Goal: Task Accomplishment & Management: Manage account settings

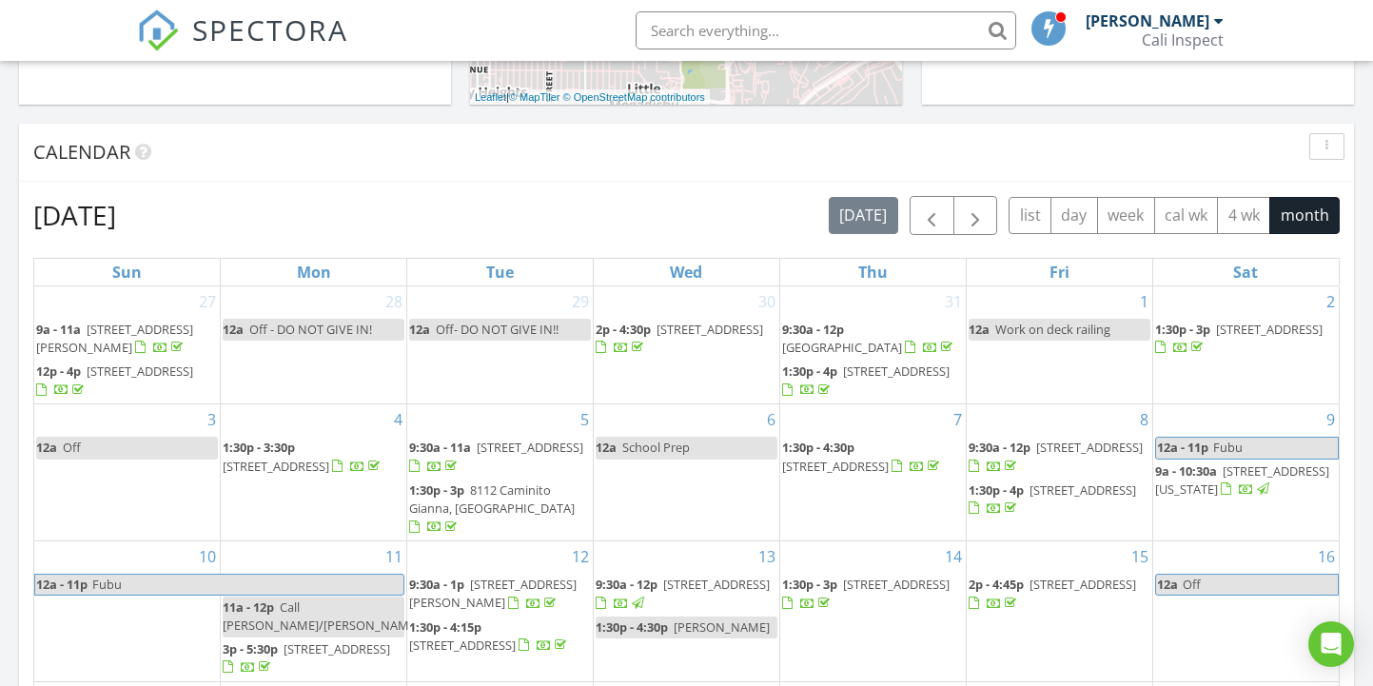
scroll to position [808, 0]
click at [922, 221] on span "button" at bounding box center [931, 214] width 23 height 23
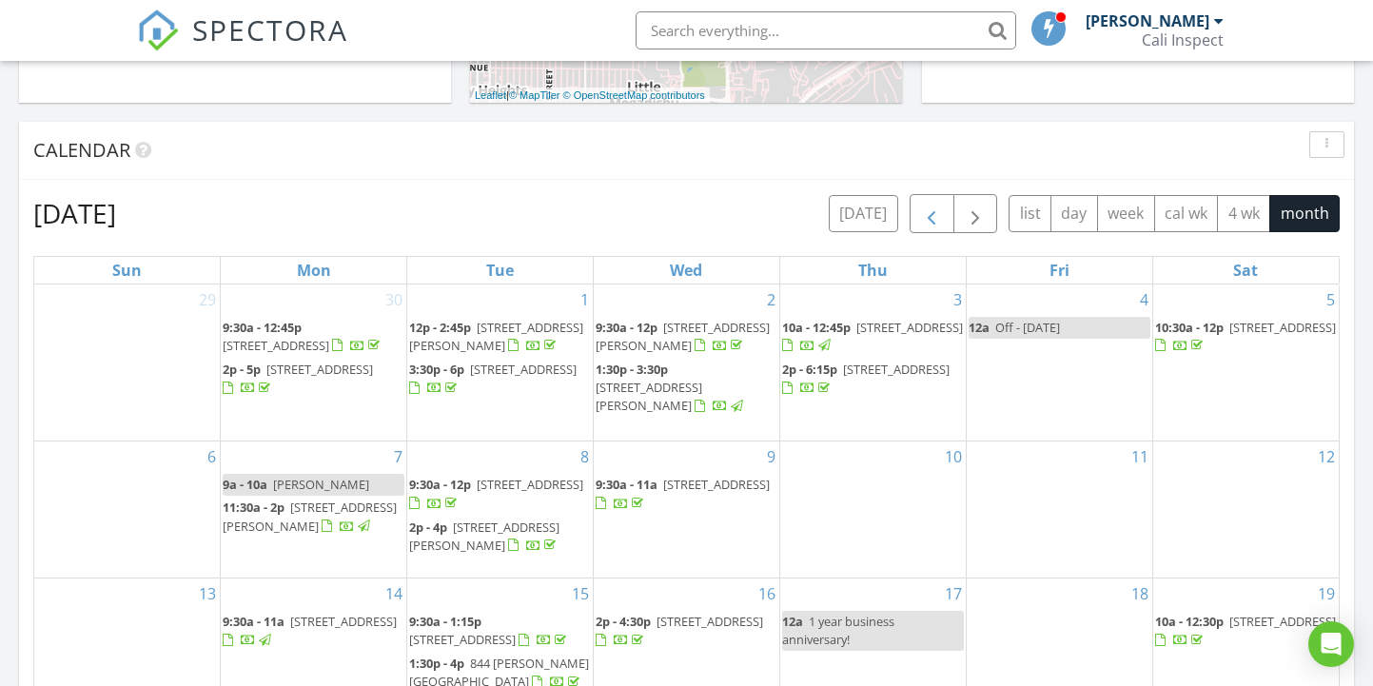
click at [922, 222] on span "button" at bounding box center [931, 214] width 23 height 23
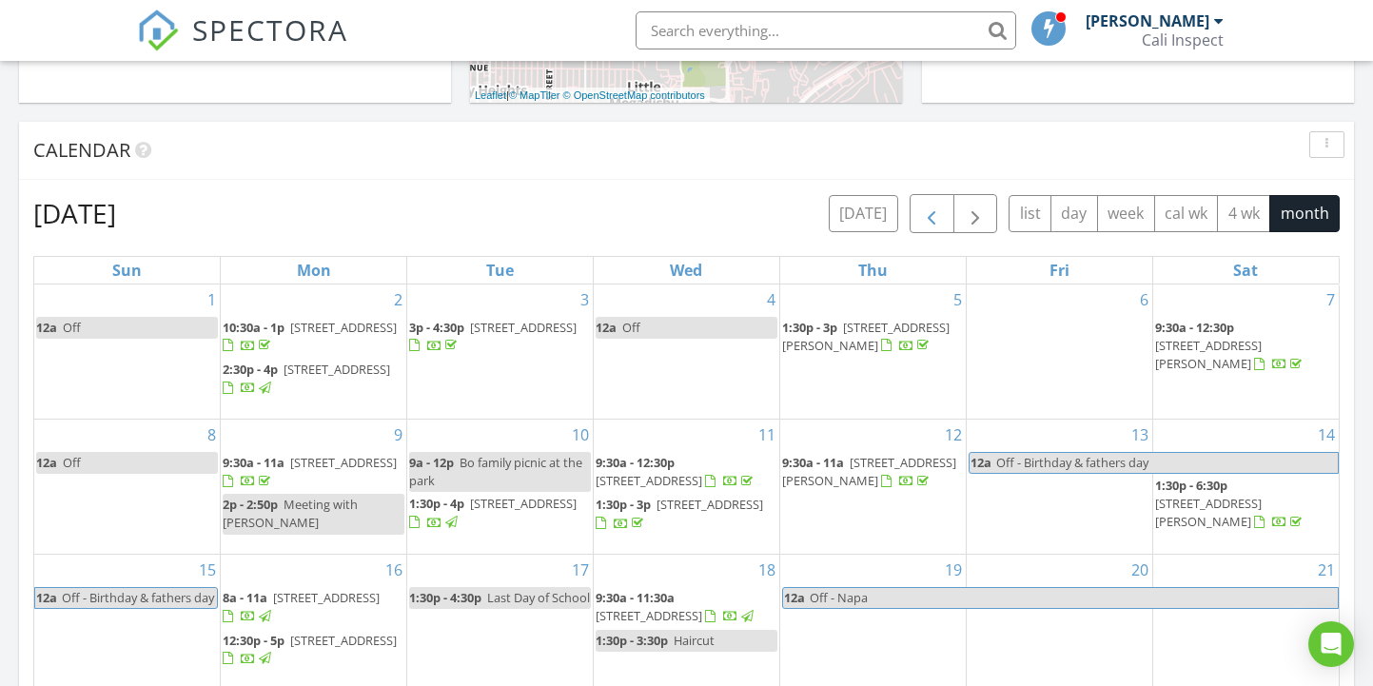
click at [922, 222] on span "button" at bounding box center [931, 214] width 23 height 23
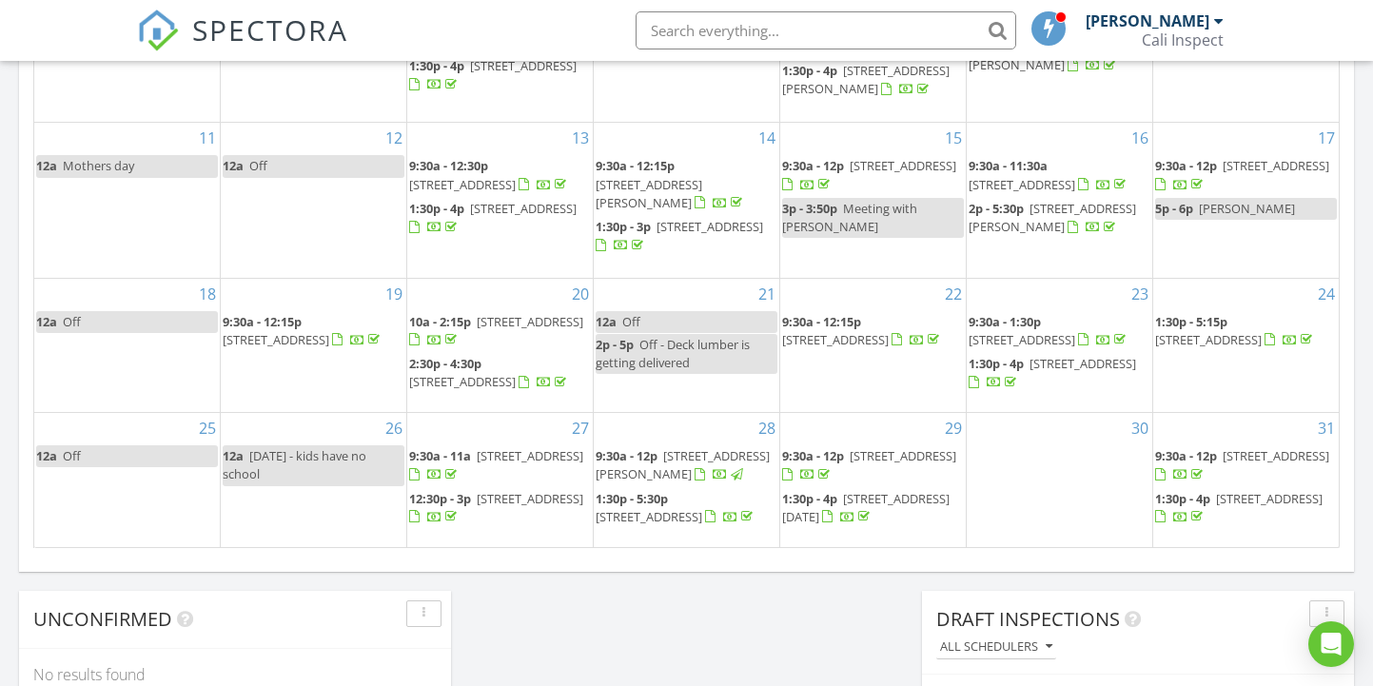
scroll to position [1307, 0]
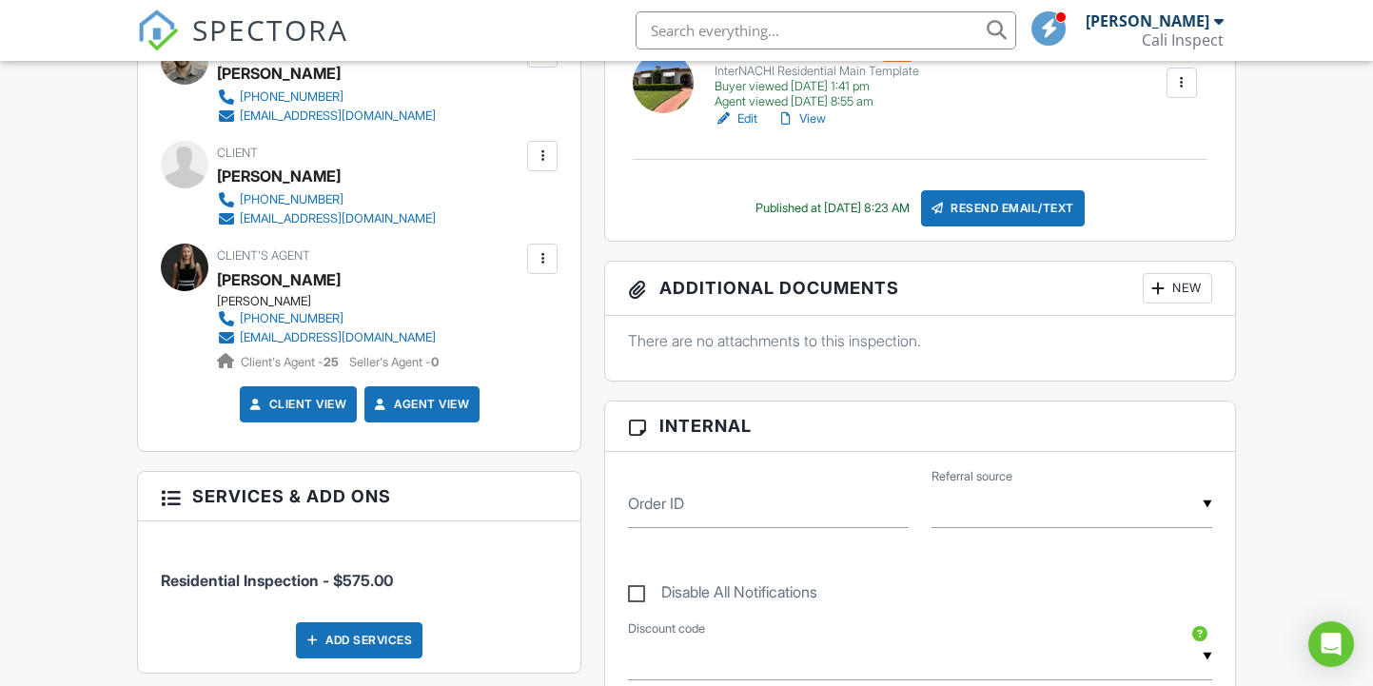
scroll to position [1106, 0]
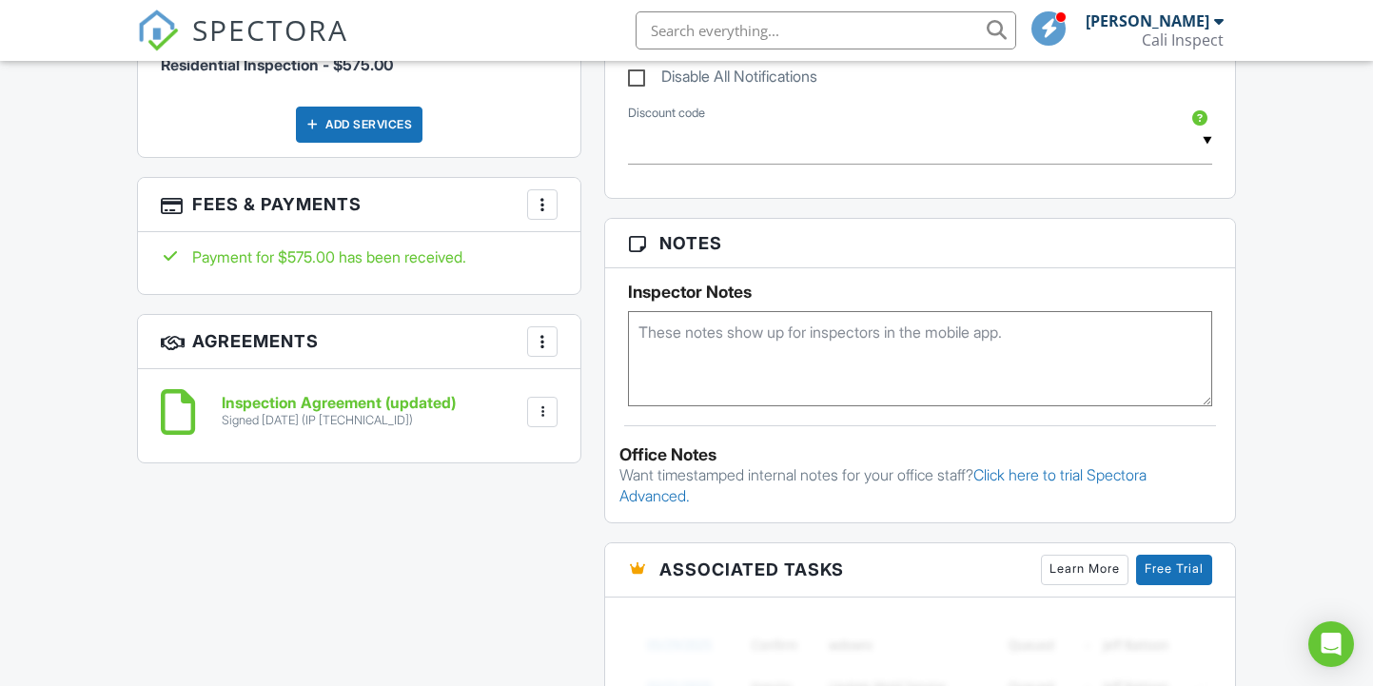
click at [542, 414] on div at bounding box center [542, 412] width 19 height 19
click at [505, 553] on li "Download" at bounding box center [492, 560] width 108 height 48
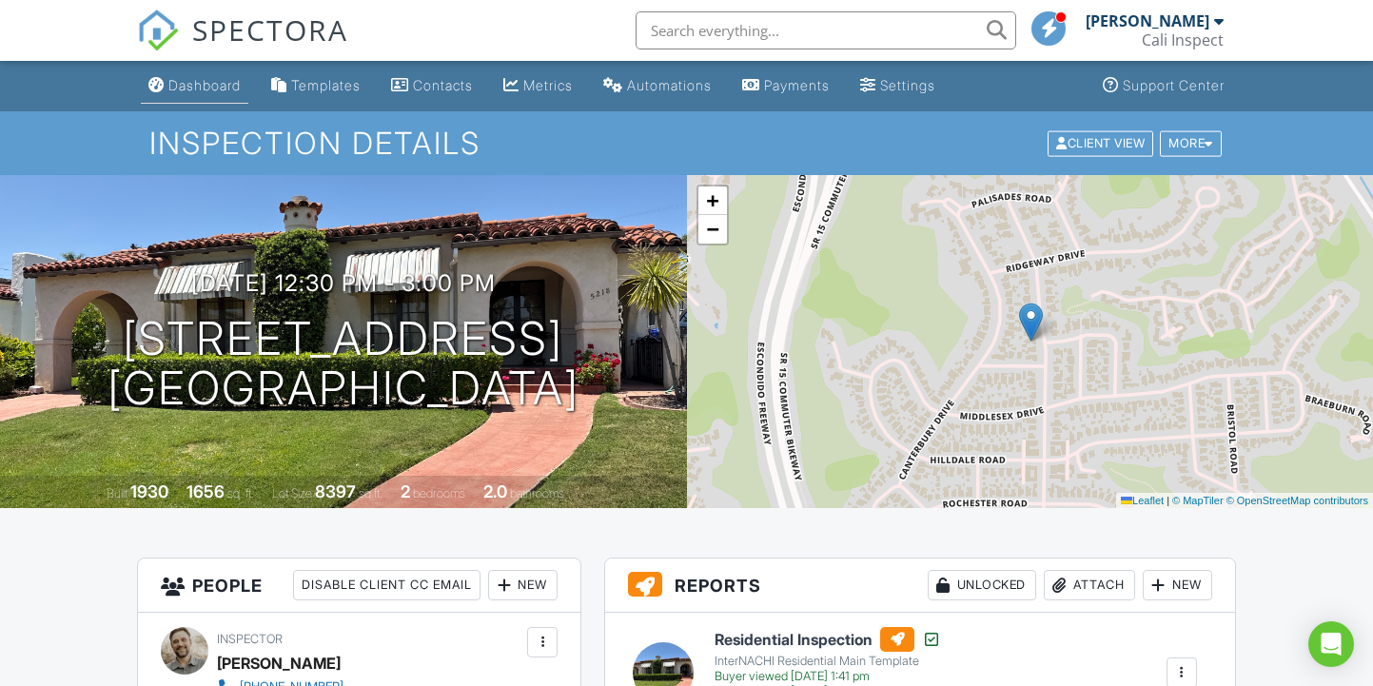
scroll to position [0, 0]
click at [217, 85] on div "Dashboard" at bounding box center [204, 85] width 72 height 16
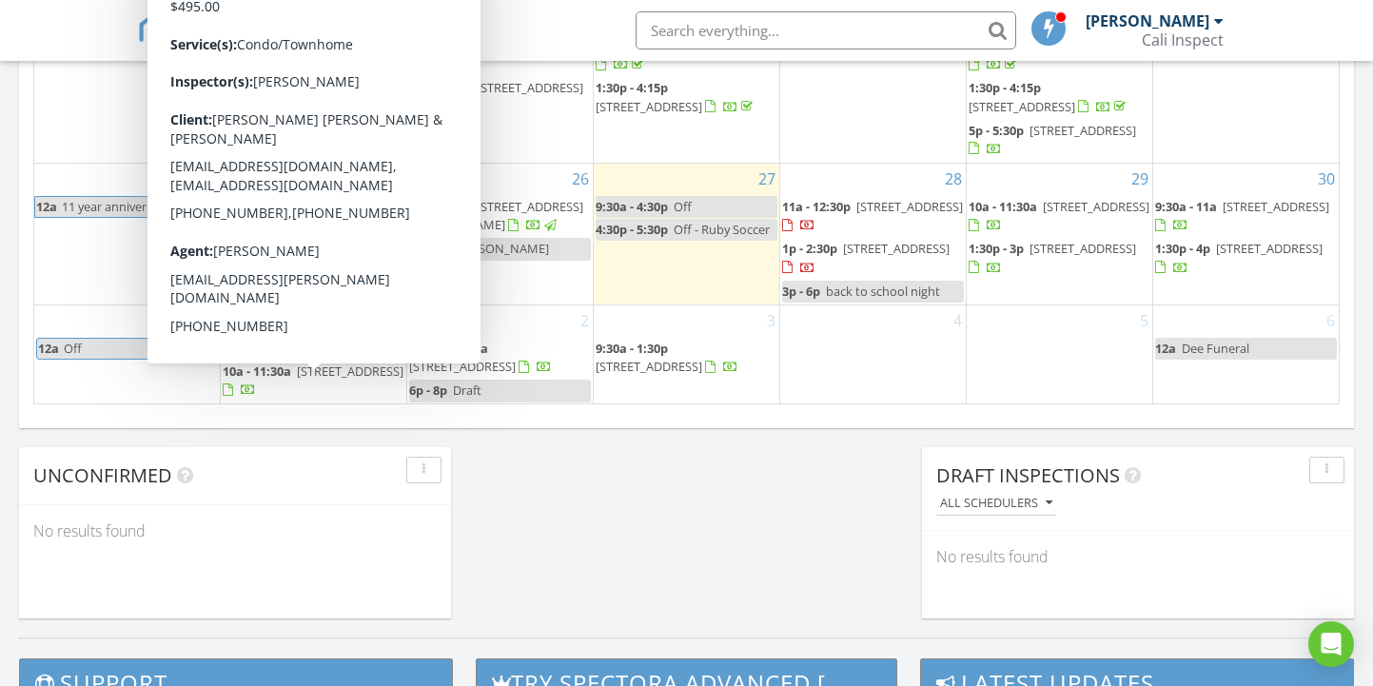
scroll to position [67, 0]
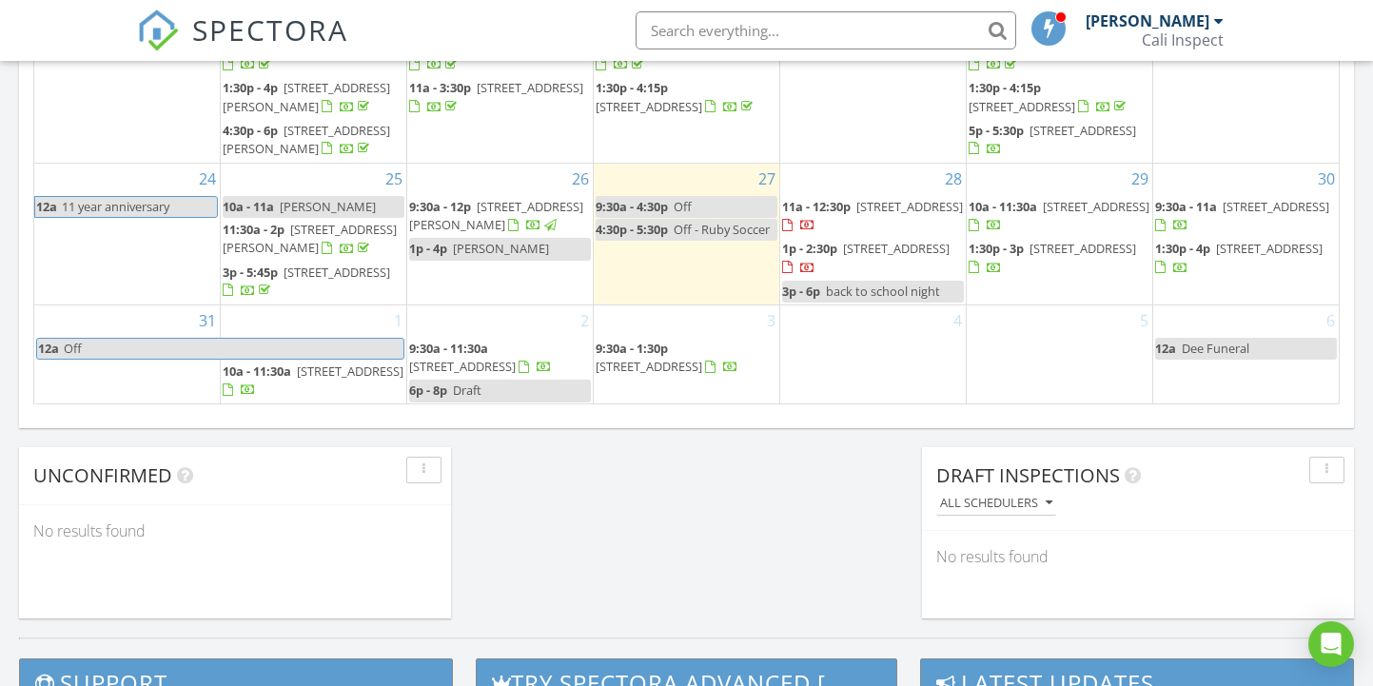
click at [712, 377] on span "9:30a - 1:30p 1432 Schoolhouse Way, San Marcos 92078" at bounding box center [687, 358] width 182 height 37
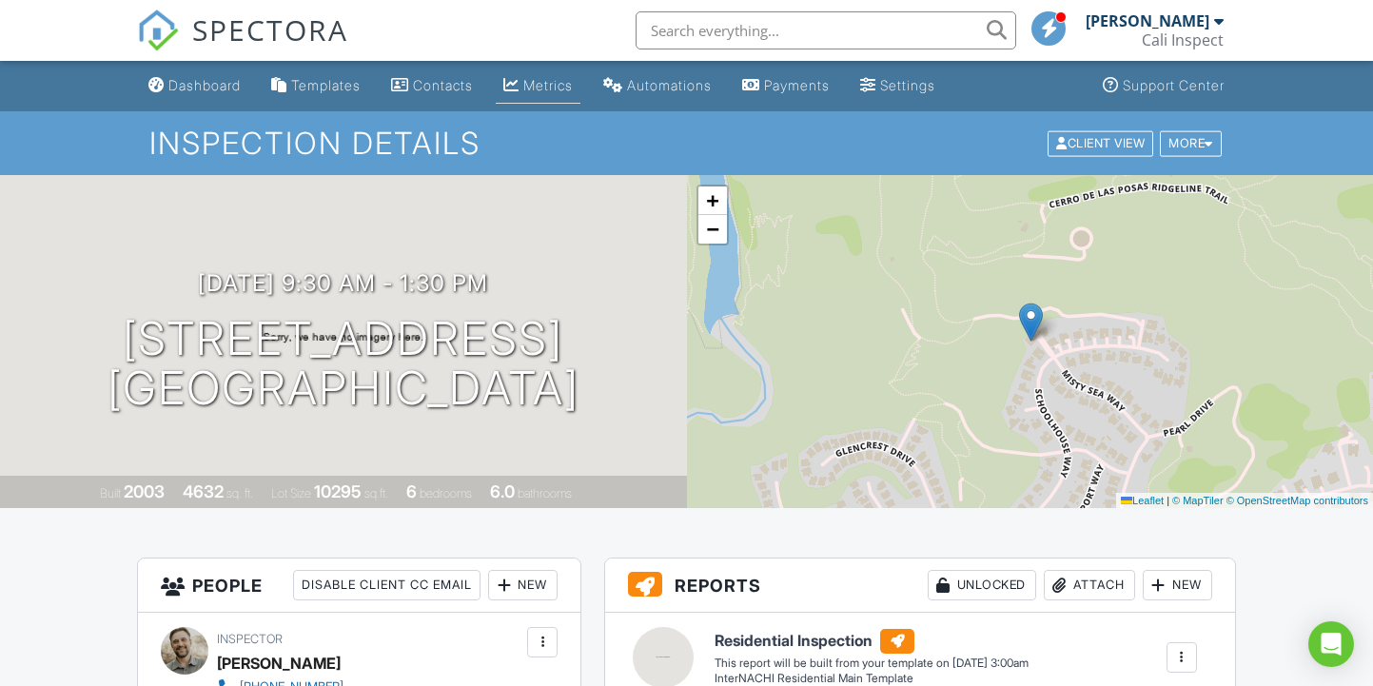
click at [556, 92] on div "Metrics" at bounding box center [547, 85] width 49 height 16
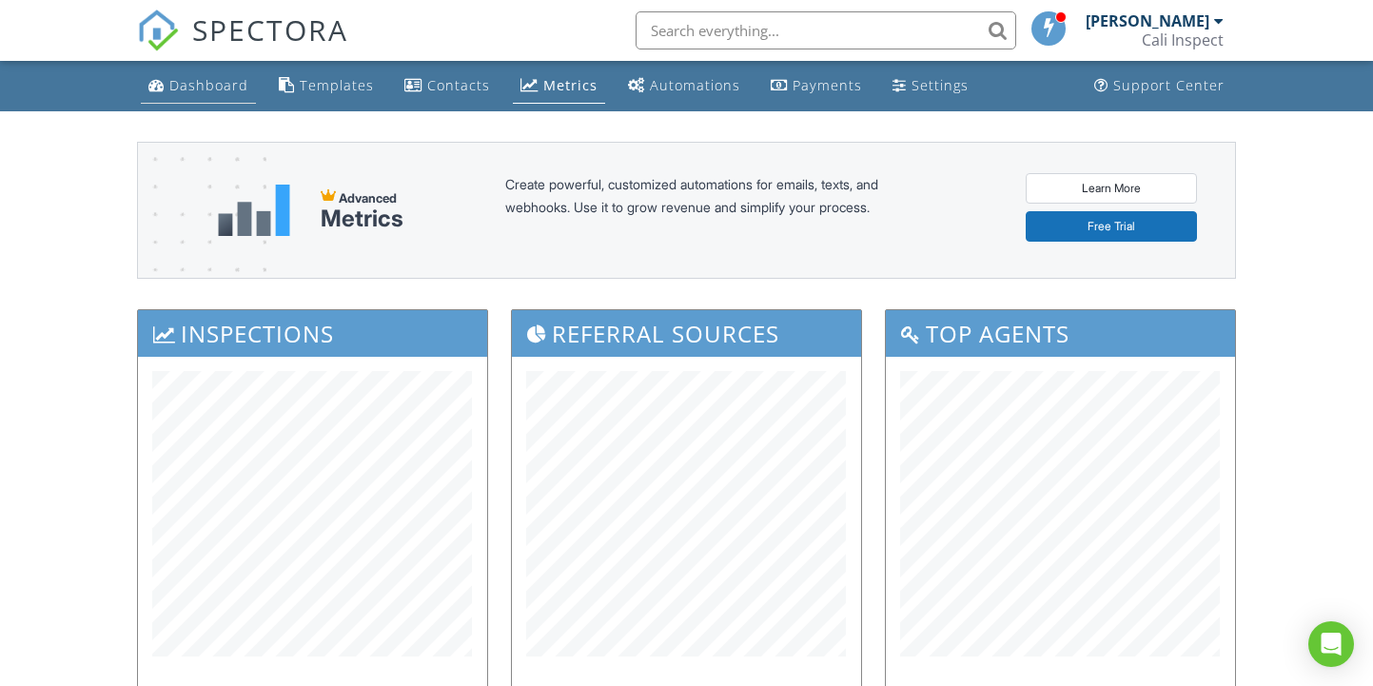
click at [228, 94] on link "Dashboard" at bounding box center [198, 86] width 115 height 35
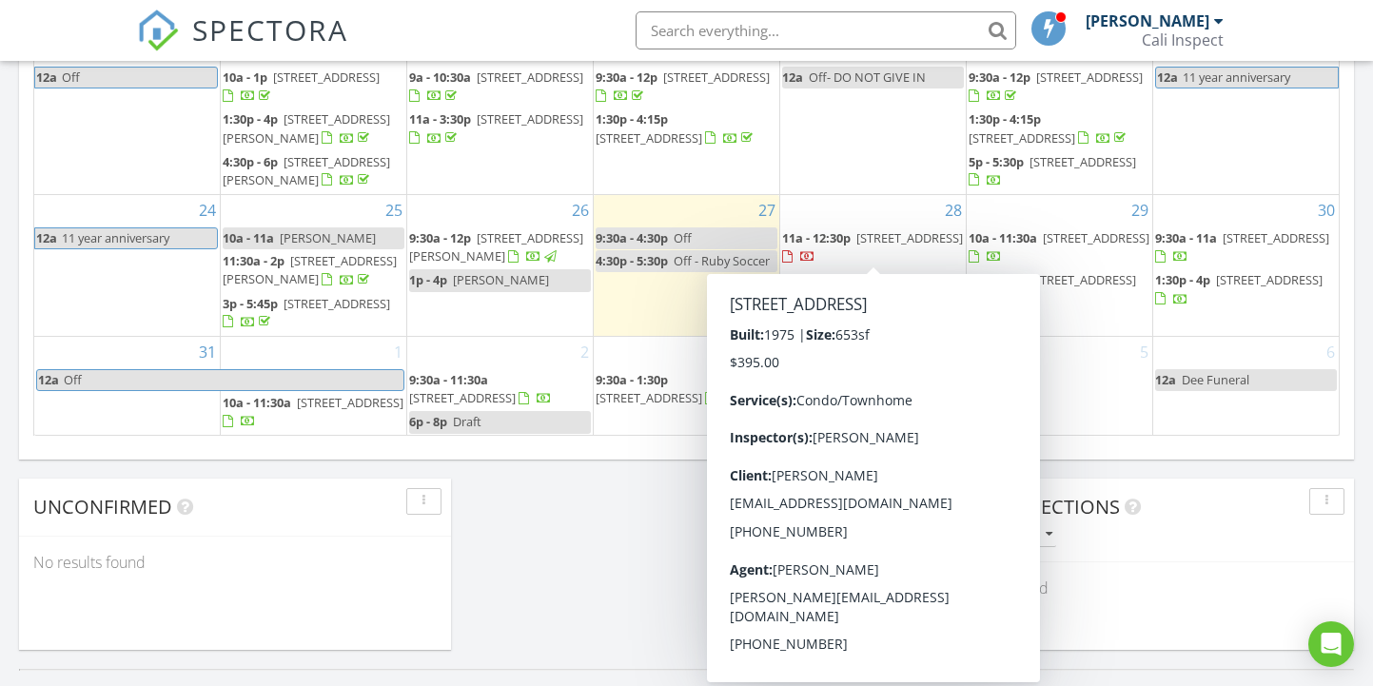
scroll to position [67, 0]
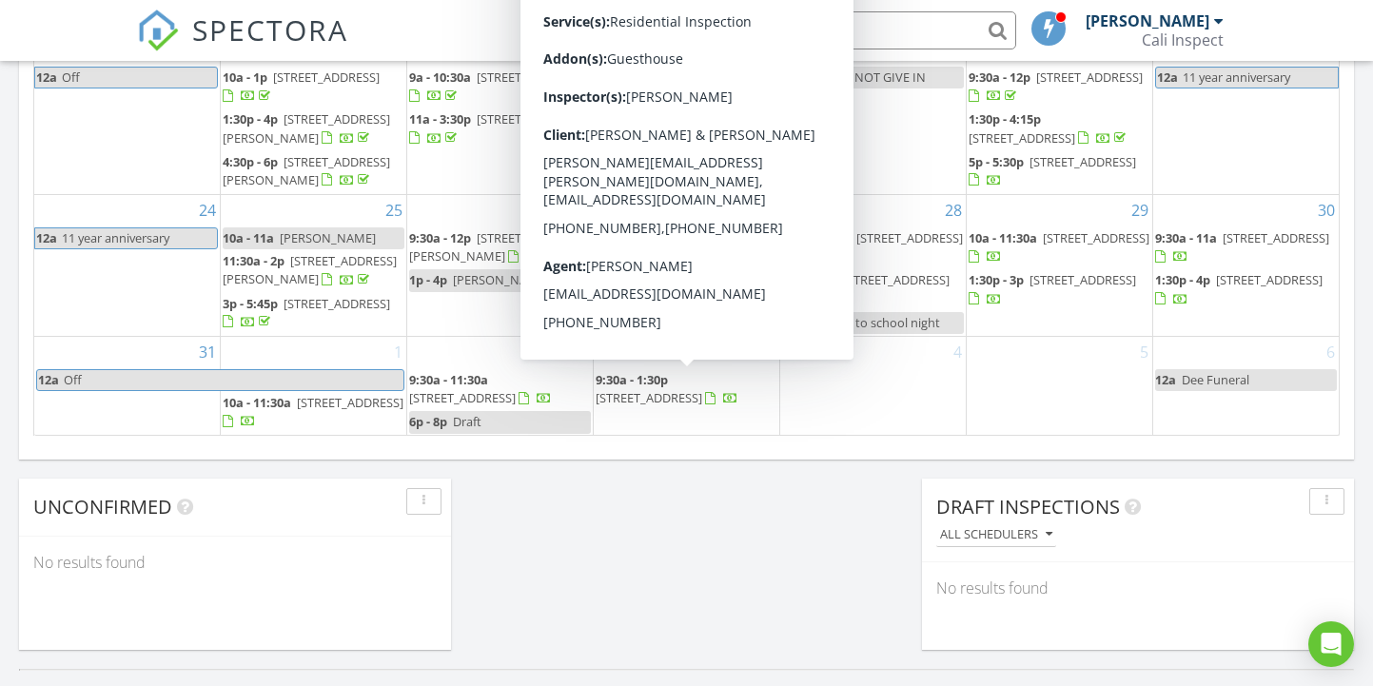
click at [706, 408] on span "9:30a - 1:30p 1432 Schoolhouse Way, San Marcos 92078" at bounding box center [687, 389] width 182 height 37
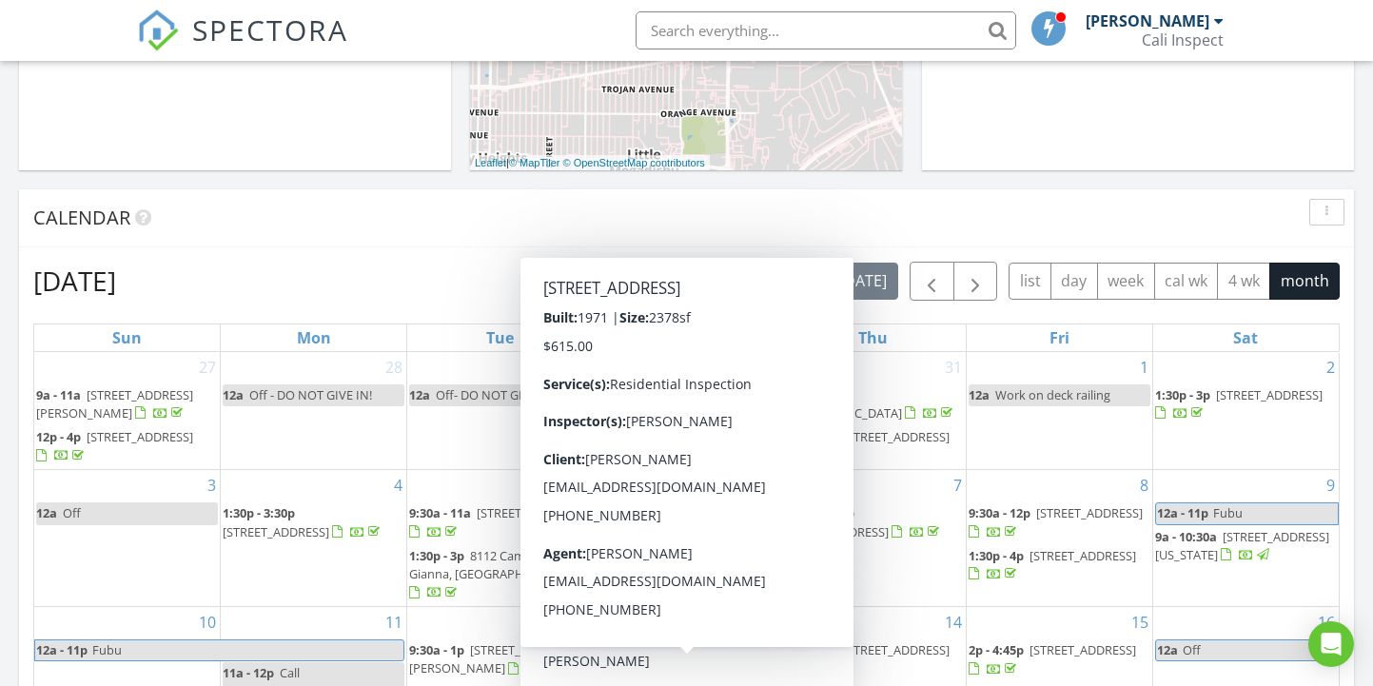
scroll to position [742, 0]
click at [977, 288] on span "button" at bounding box center [975, 279] width 23 height 23
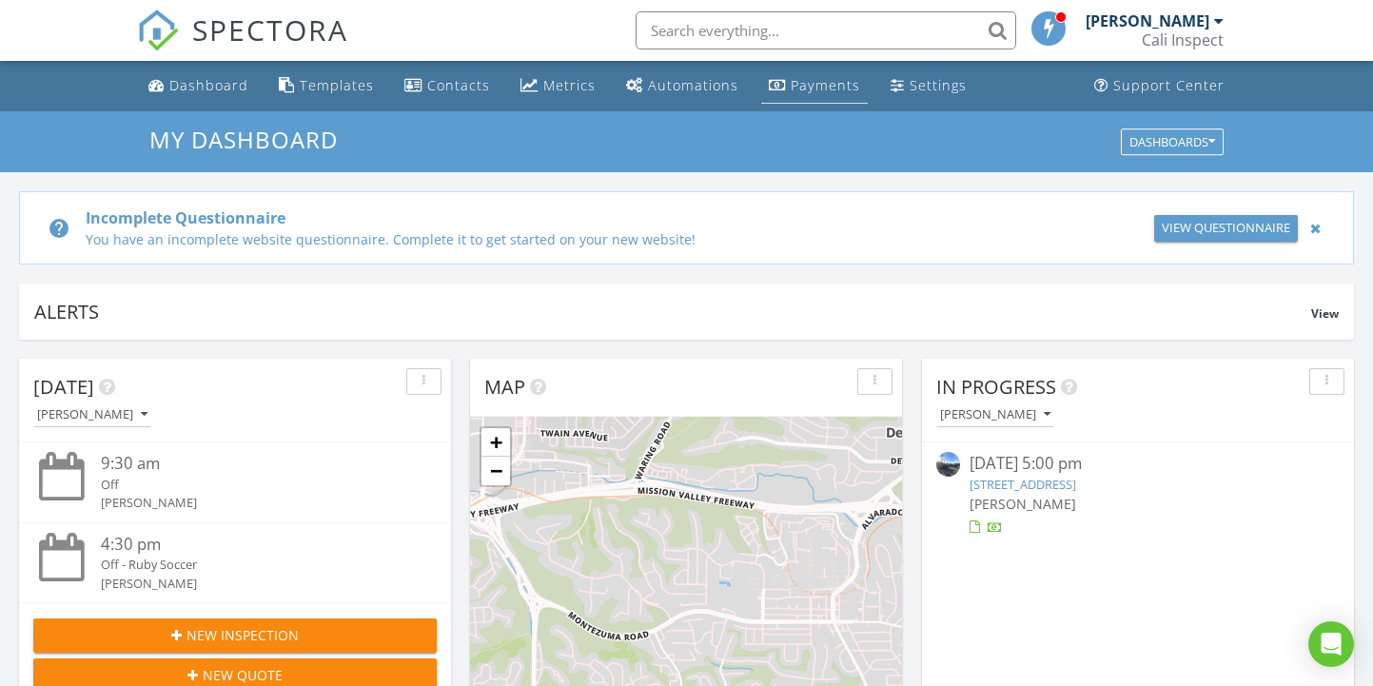
scroll to position [0, 0]
click at [791, 91] on div "Payments" at bounding box center [825, 85] width 69 height 18
